Goal: Information Seeking & Learning: Learn about a topic

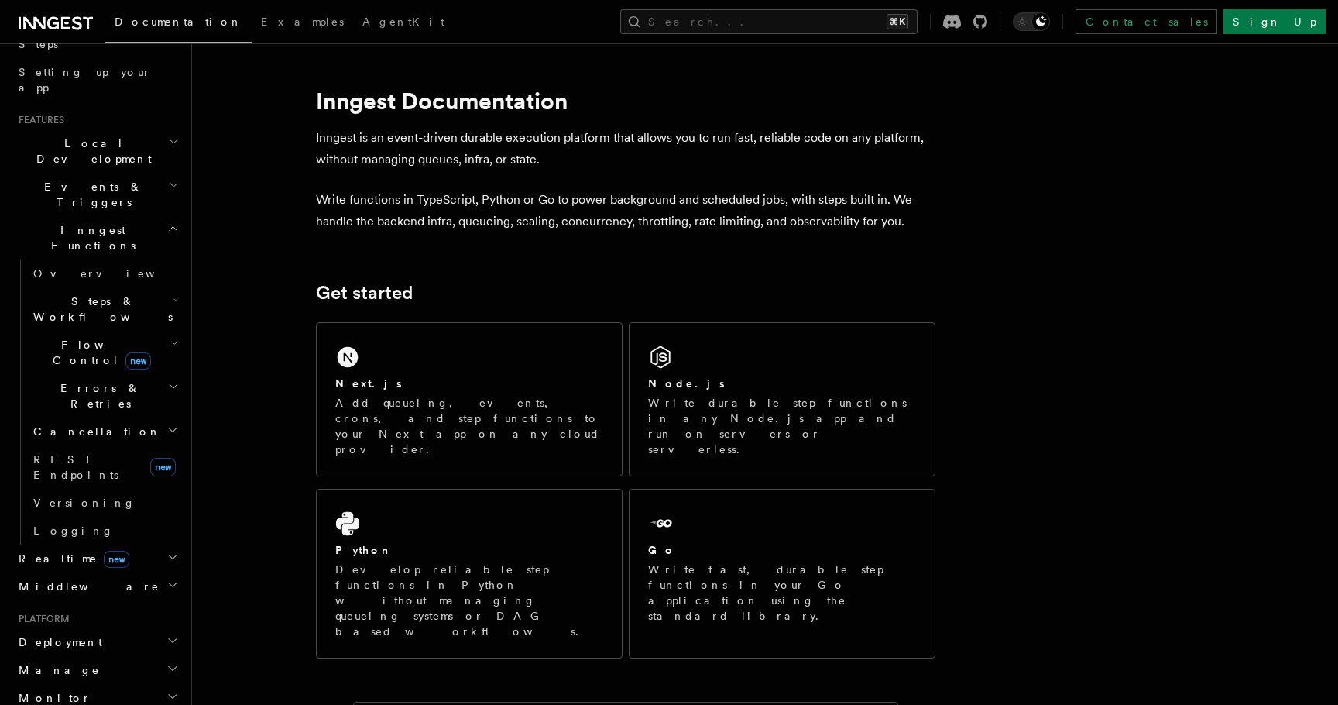
scroll to position [381, 0]
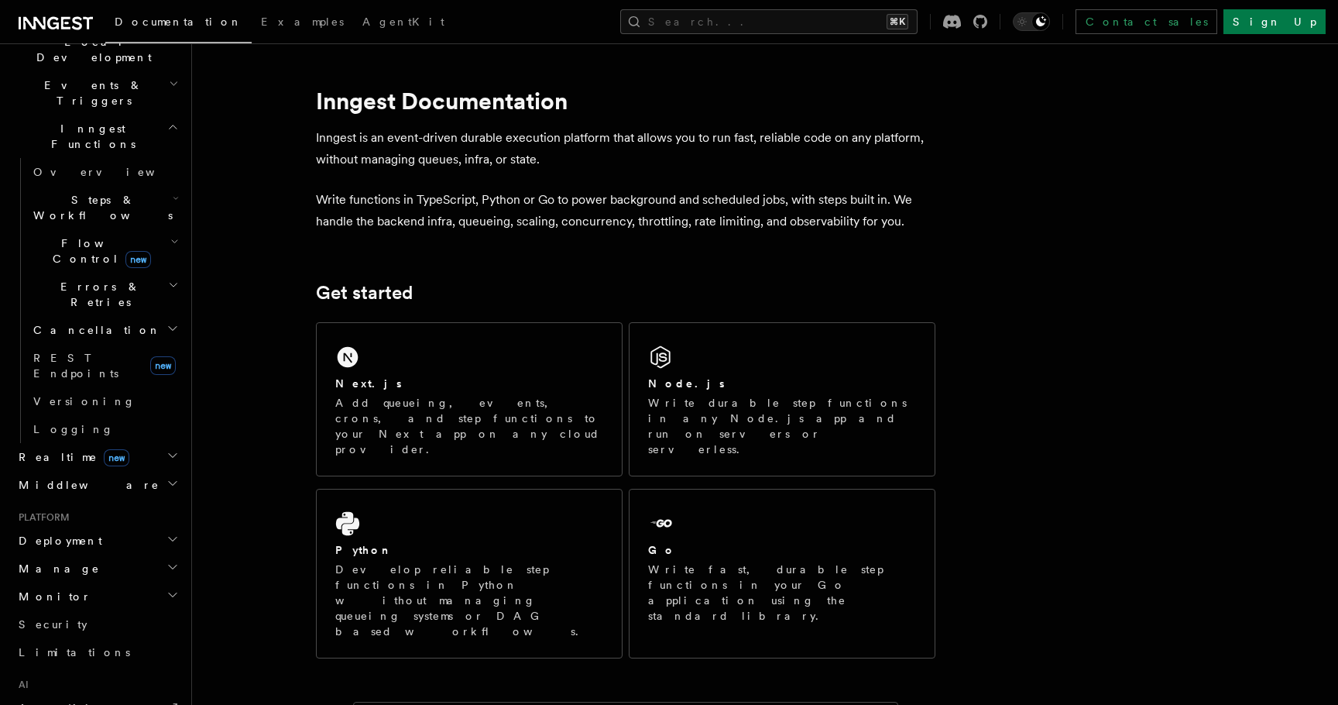
click at [72, 554] on h2 "Manage" at bounding box center [97, 568] width 170 height 28
click at [72, 582] on h2 "Monitor" at bounding box center [97, 596] width 170 height 28
click at [77, 610] on link "Insights new" at bounding box center [104, 625] width 155 height 31
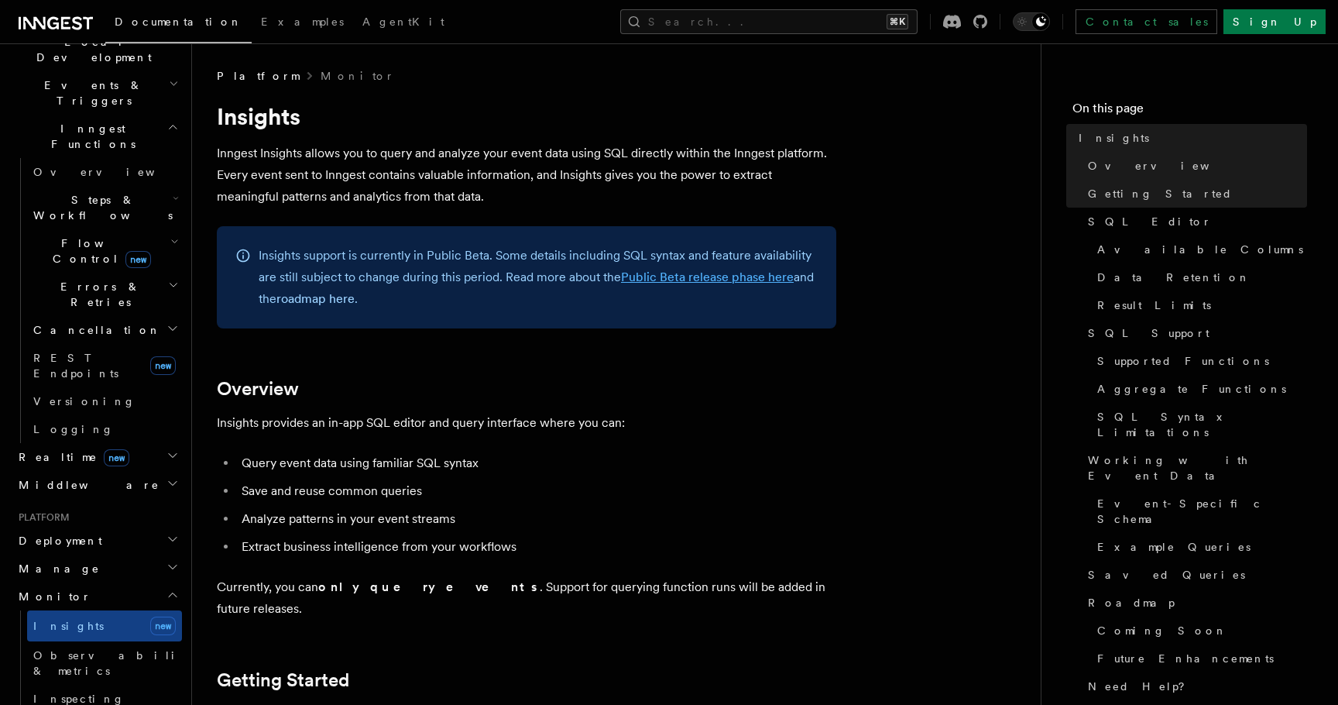
click at [679, 276] on link "Public Beta release phase here" at bounding box center [707, 276] width 173 height 15
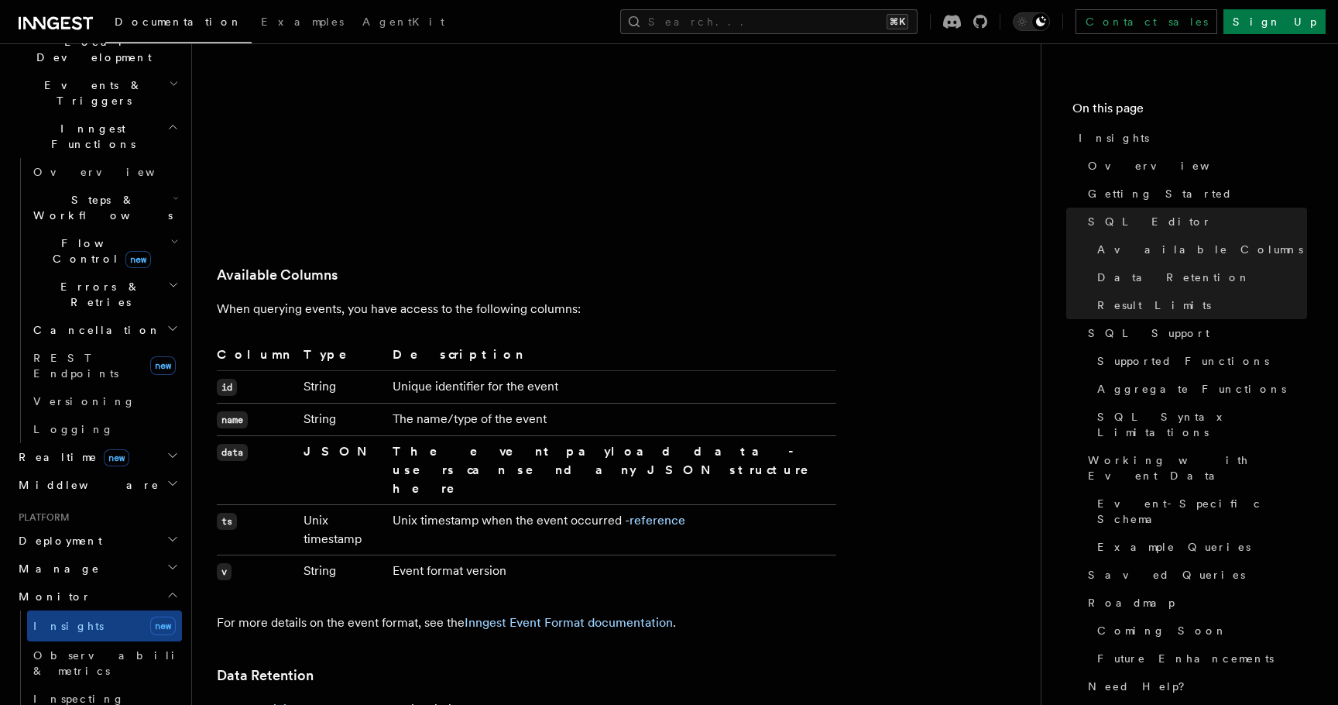
scroll to position [1874, 0]
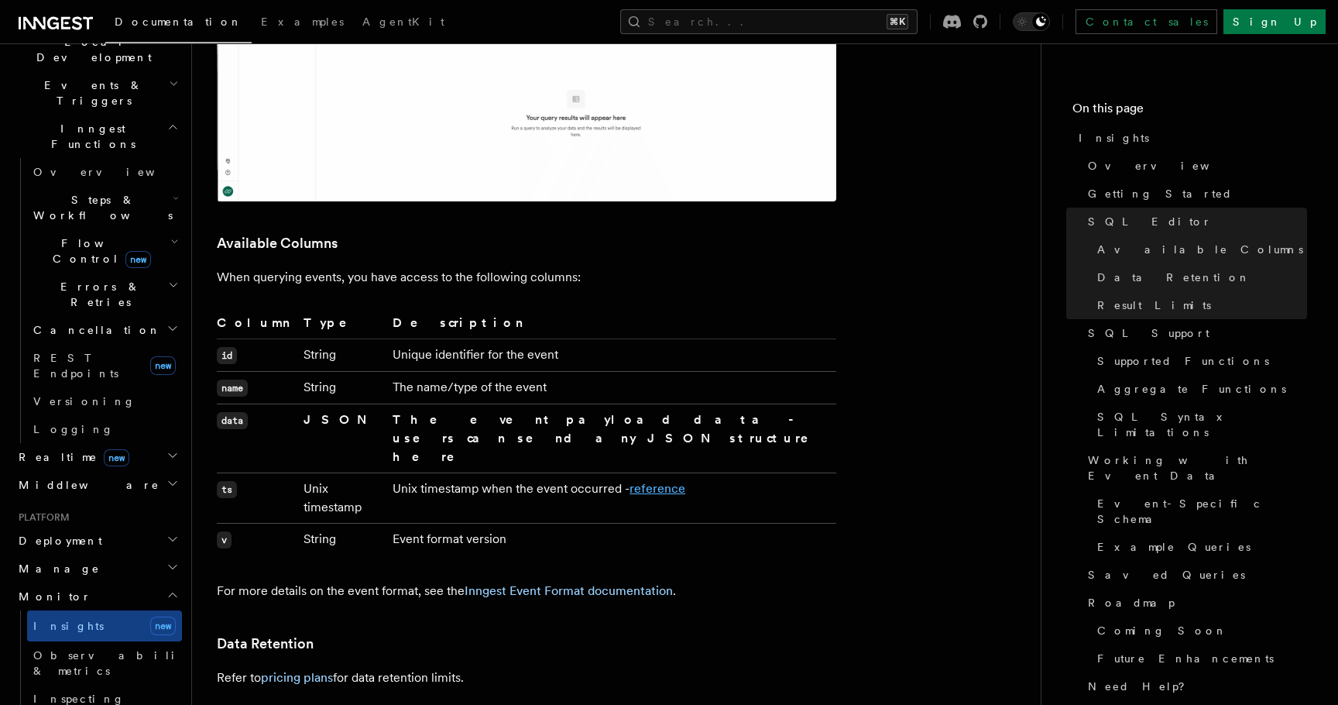
click at [660, 481] on link "reference" at bounding box center [657, 488] width 56 height 15
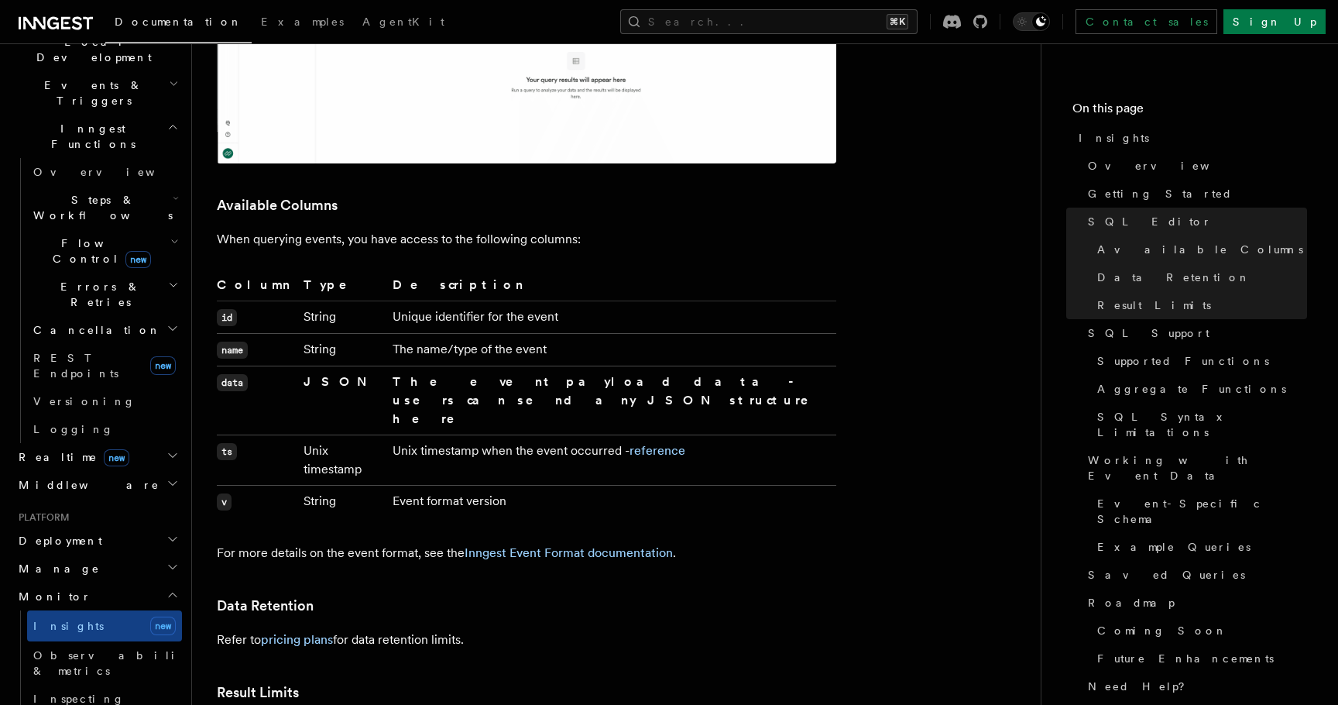
scroll to position [1956, 0]
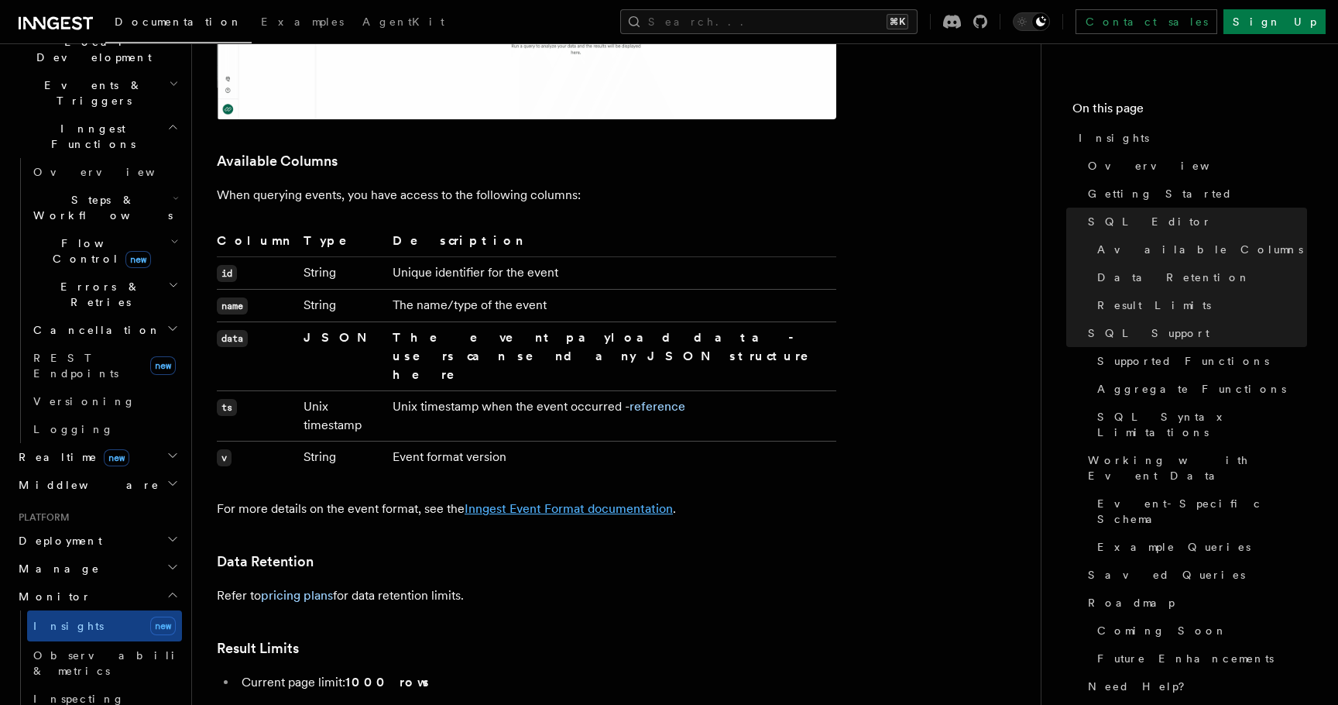
click at [516, 501] on link "Inngest Event Format documentation" at bounding box center [569, 508] width 208 height 15
click at [301, 588] on link "pricing plans" at bounding box center [297, 595] width 72 height 15
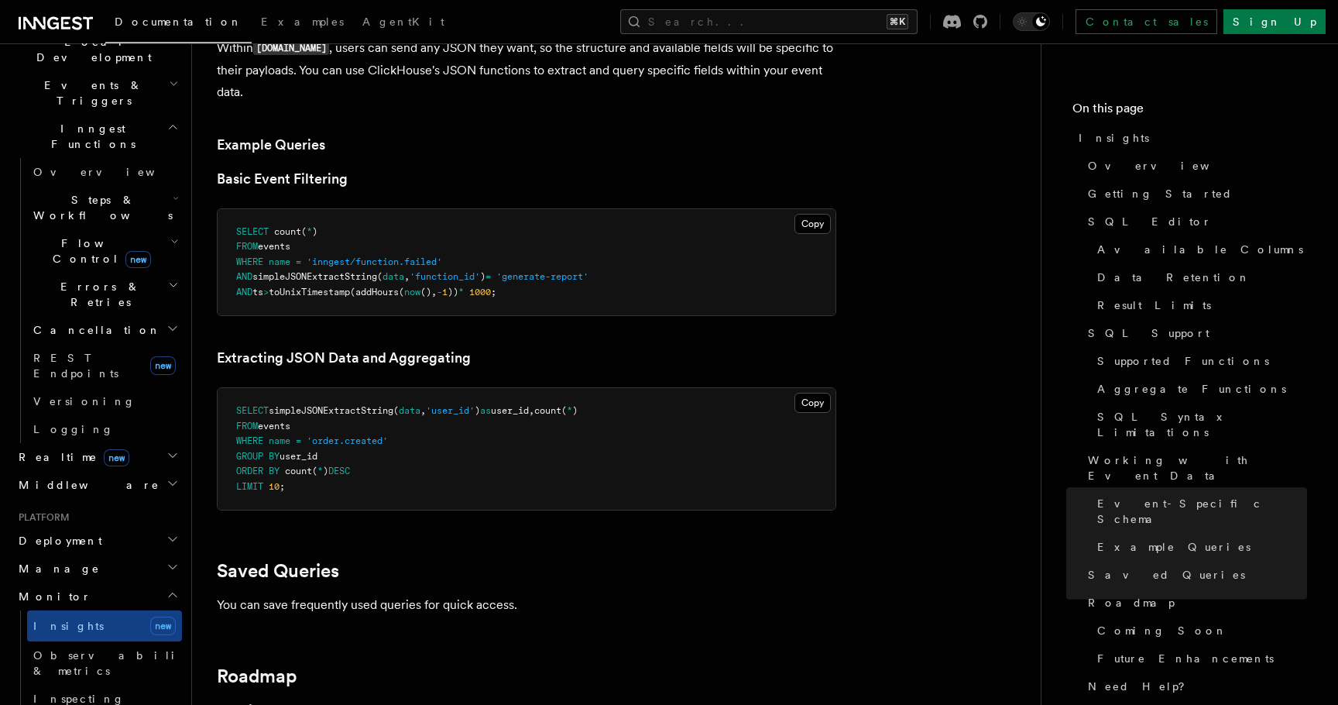
scroll to position [4555, 0]
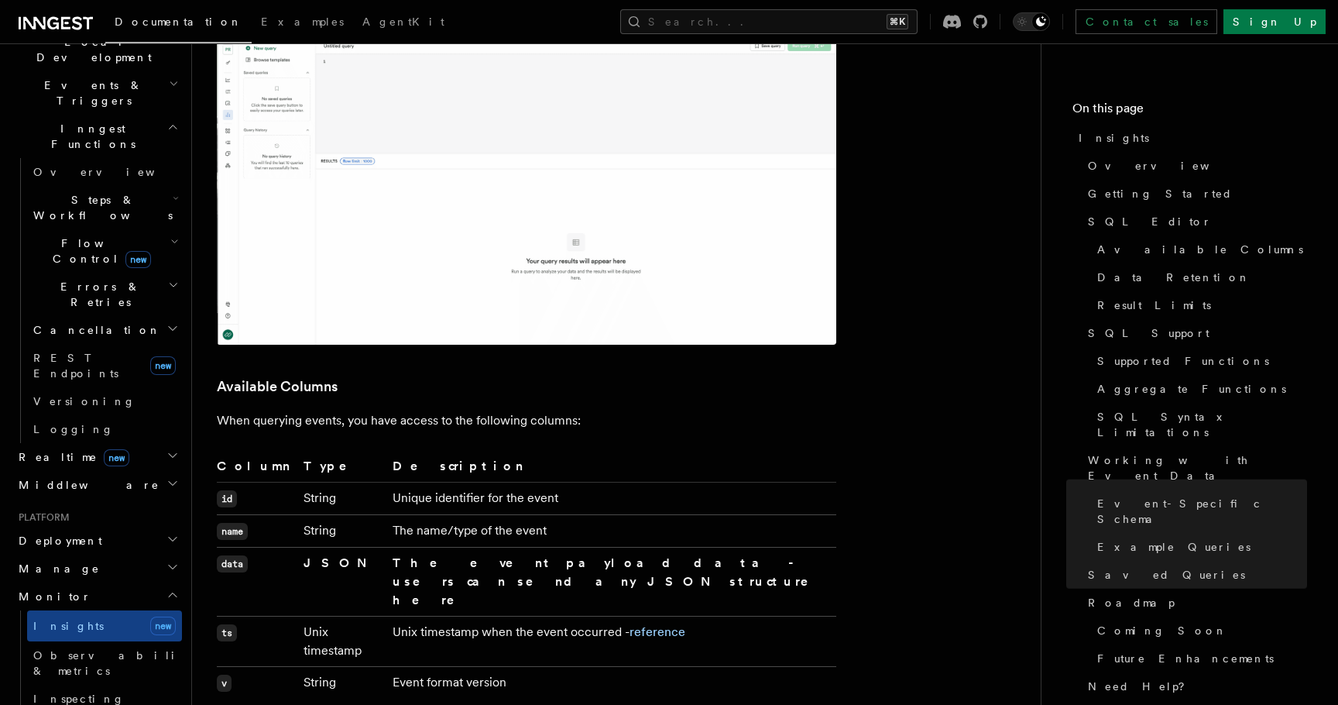
scroll to position [0, 0]
